Goal: Information Seeking & Learning: Learn about a topic

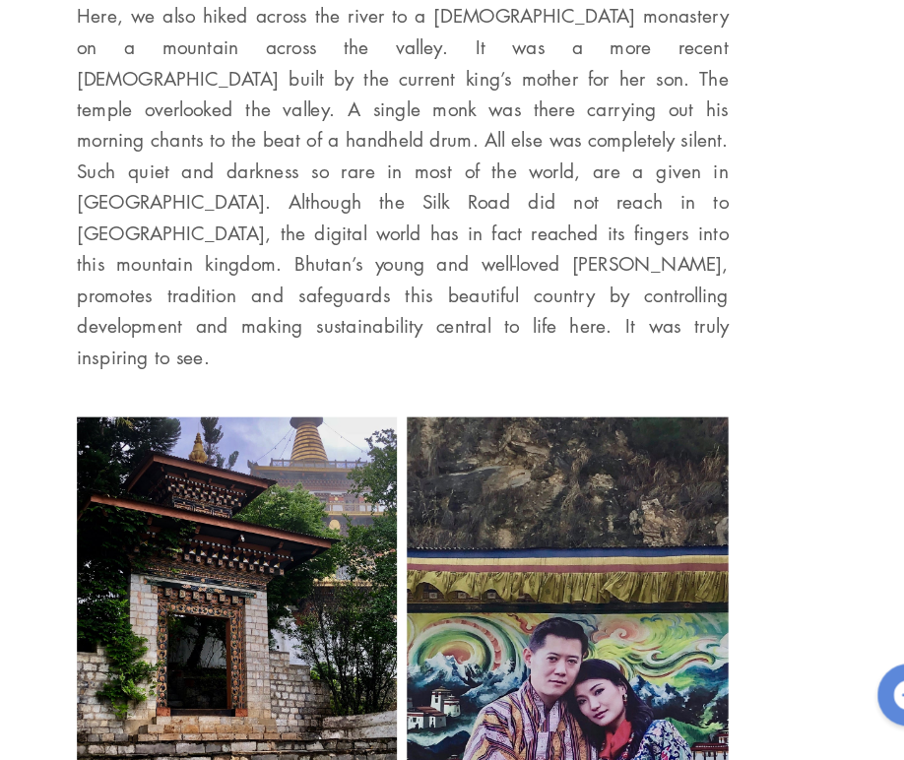
scroll to position [4509, 0]
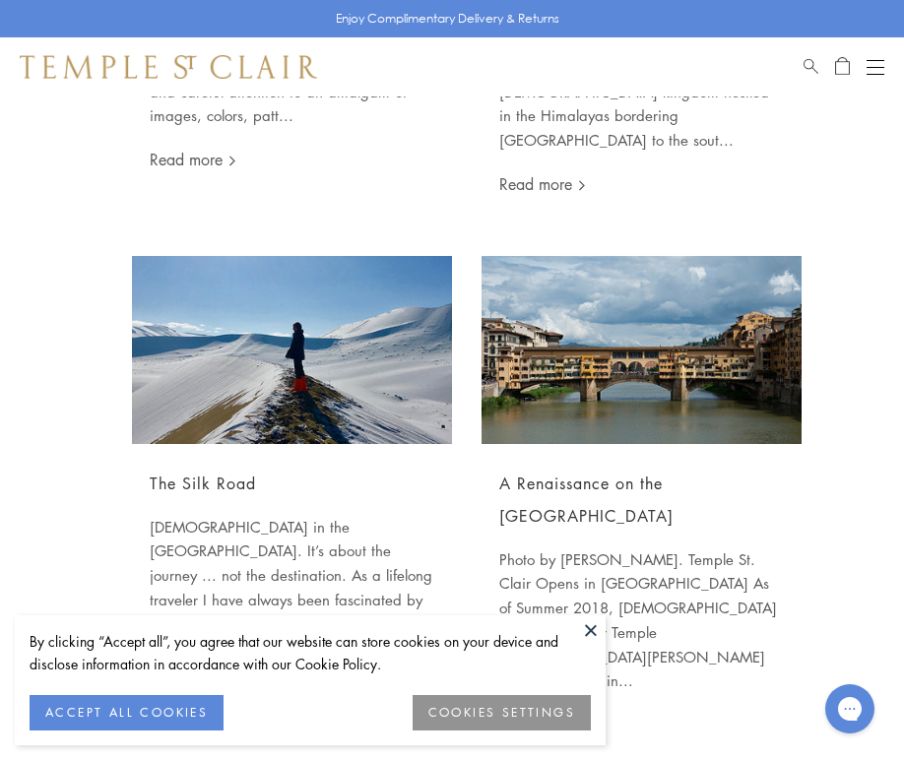
scroll to position [1878, 0]
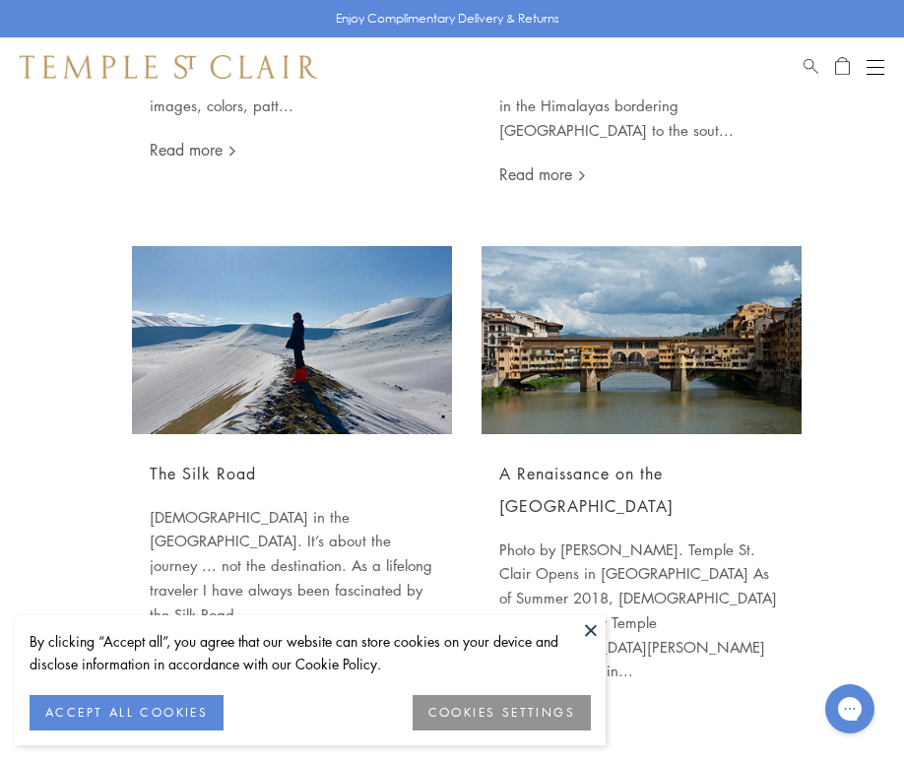
click at [594, 631] on button at bounding box center [591, 631] width 30 height 30
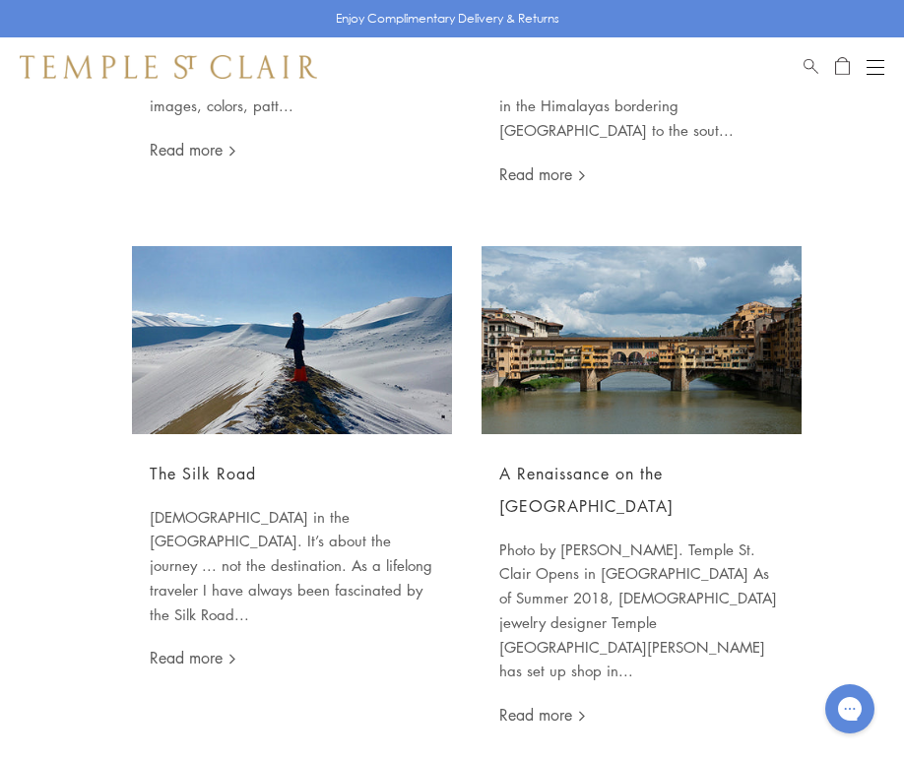
click at [277, 281] on img at bounding box center [292, 340] width 320 height 188
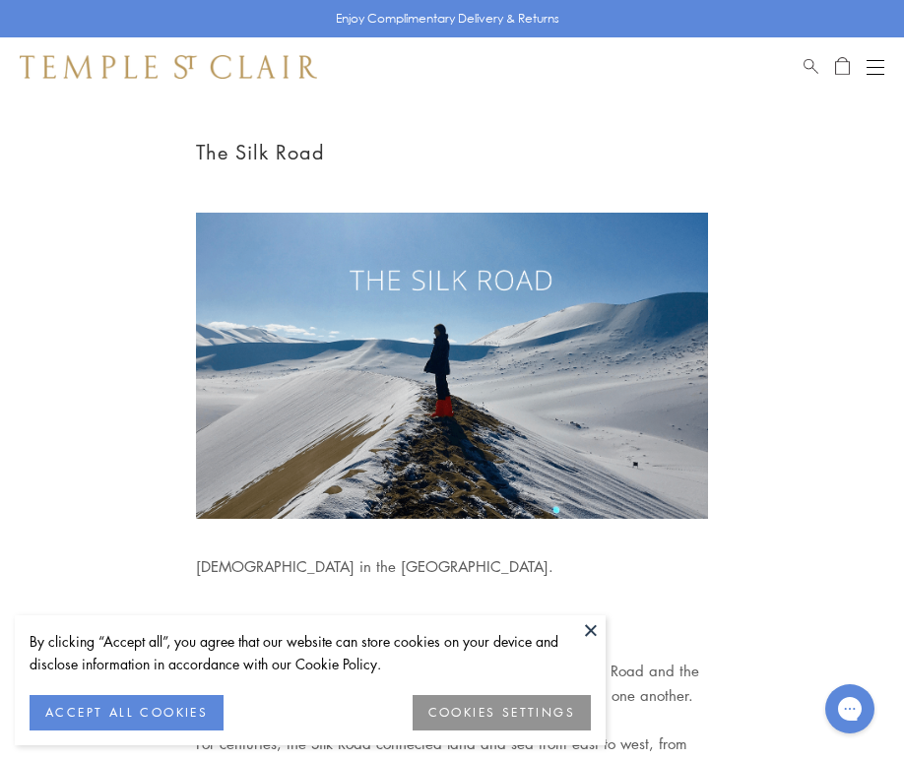
scroll to position [110, 0]
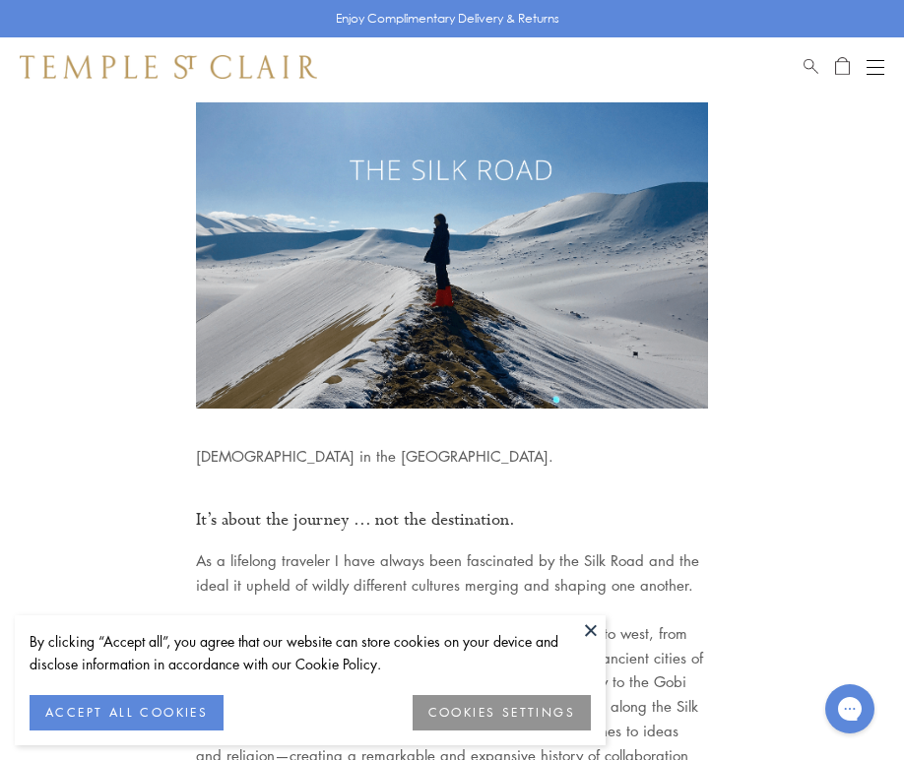
click at [595, 636] on button at bounding box center [591, 631] width 30 height 30
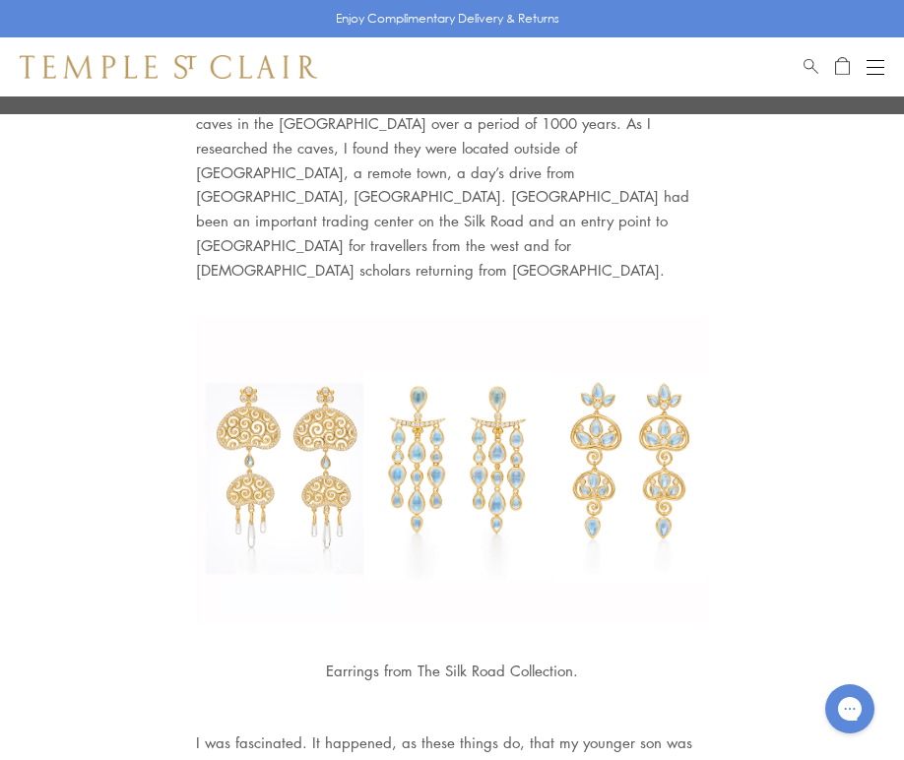
scroll to position [2869, 0]
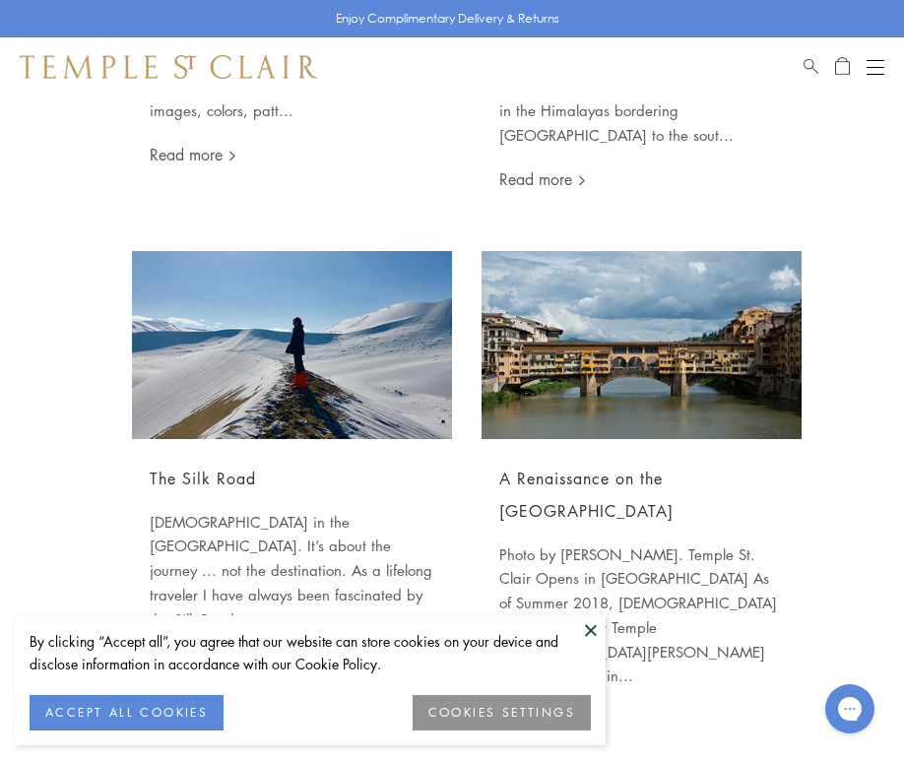
click at [589, 629] on button at bounding box center [591, 631] width 30 height 30
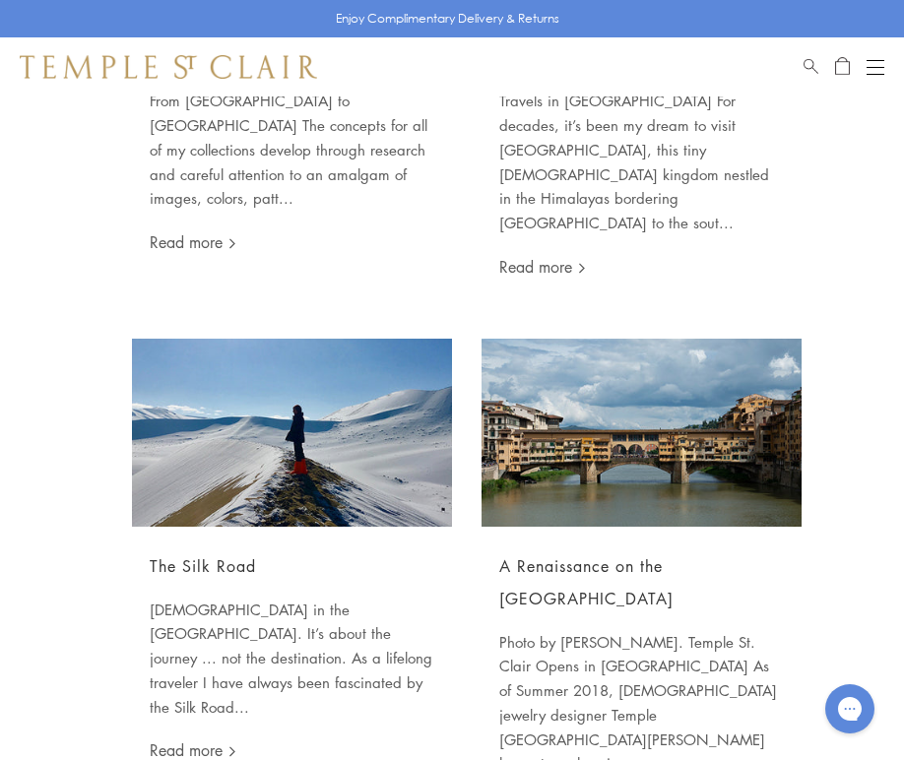
scroll to position [1801, 0]
